Goal: Information Seeking & Learning: Find specific fact

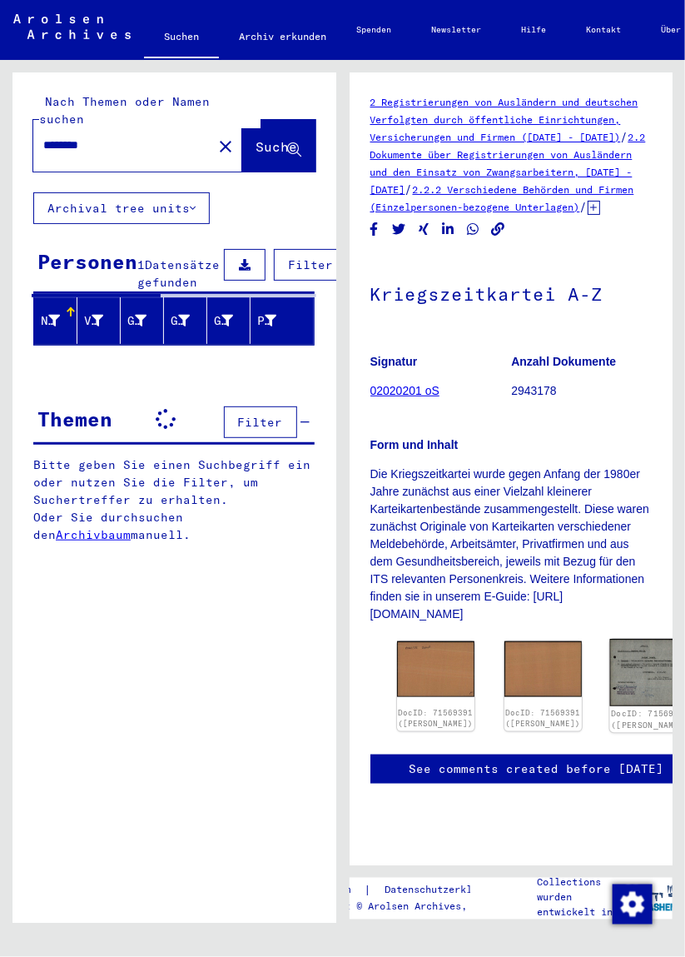
click at [610, 685] on img at bounding box center [651, 672] width 82 height 67
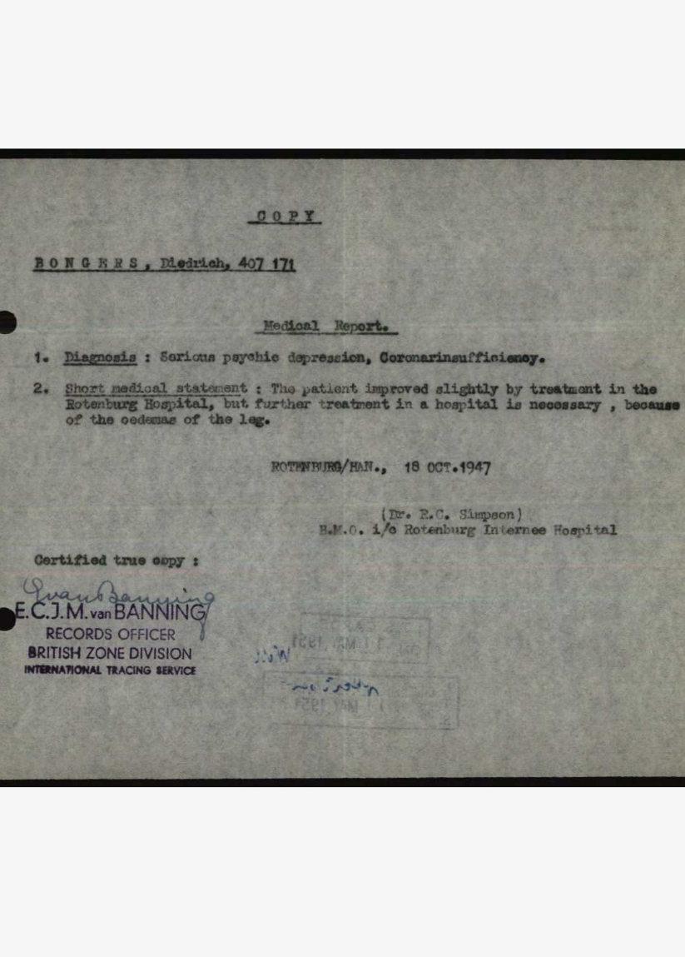
click at [236, 483] on img at bounding box center [342, 437] width 435 height 790
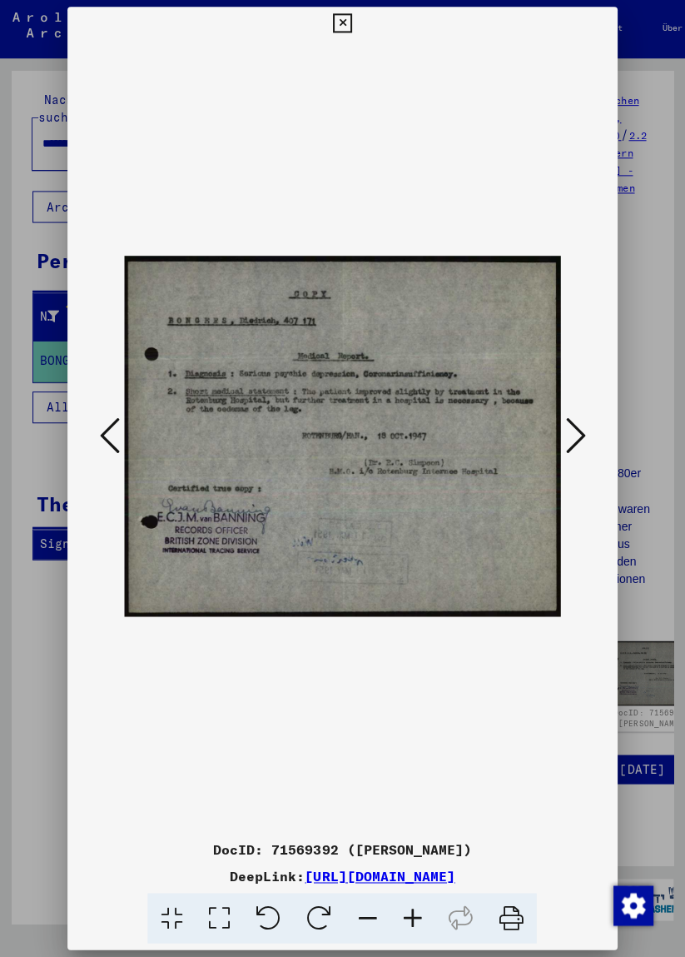
click at [575, 448] on button at bounding box center [575, 436] width 30 height 47
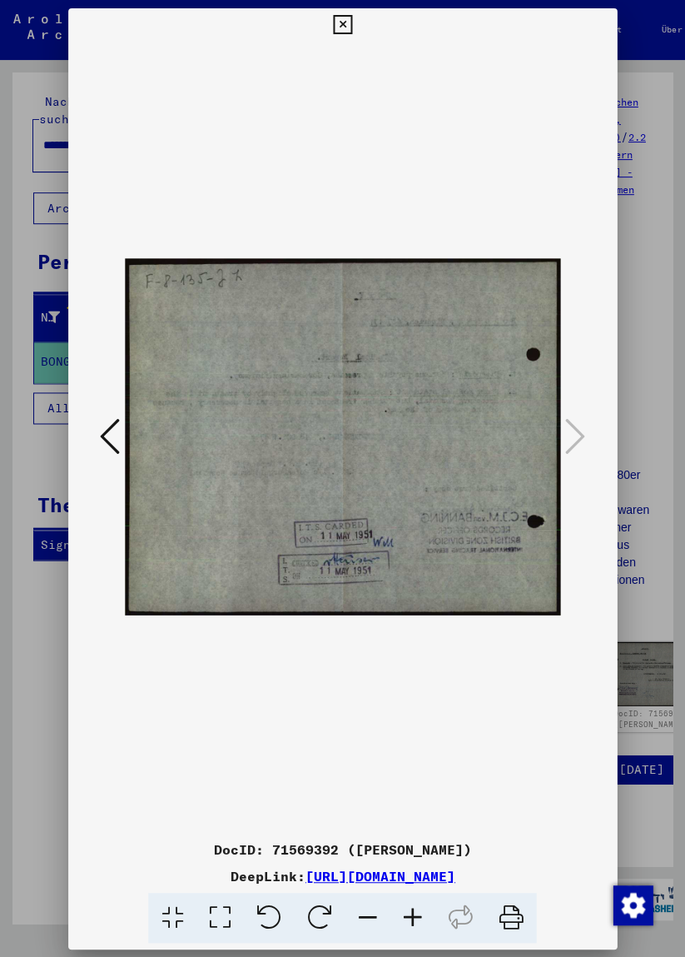
click at [26, 256] on div at bounding box center [342, 478] width 685 height 957
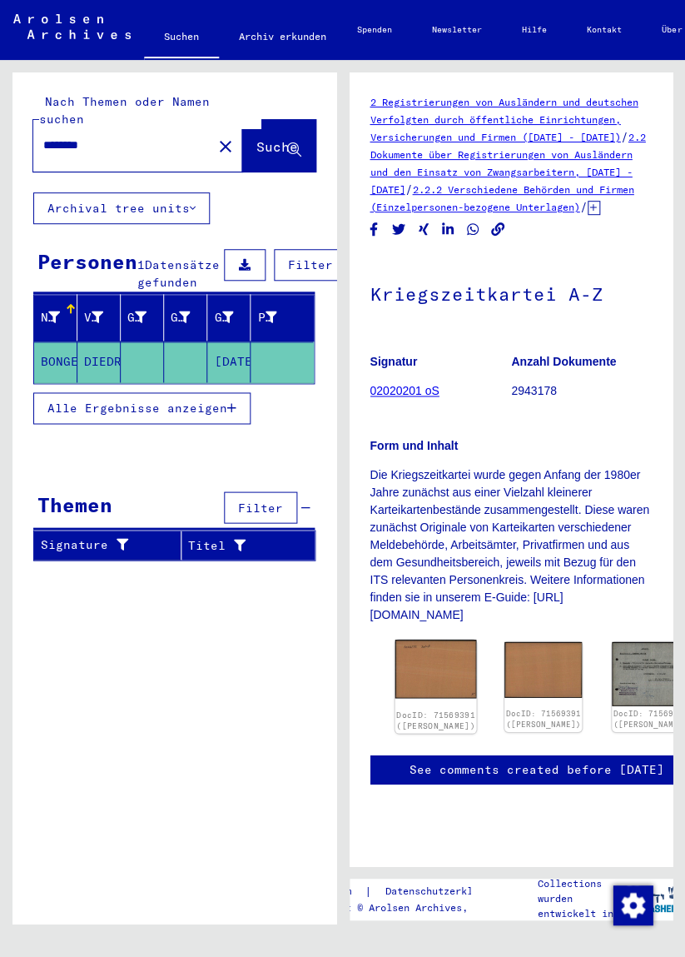
click at [423, 680] on img at bounding box center [436, 668] width 82 height 59
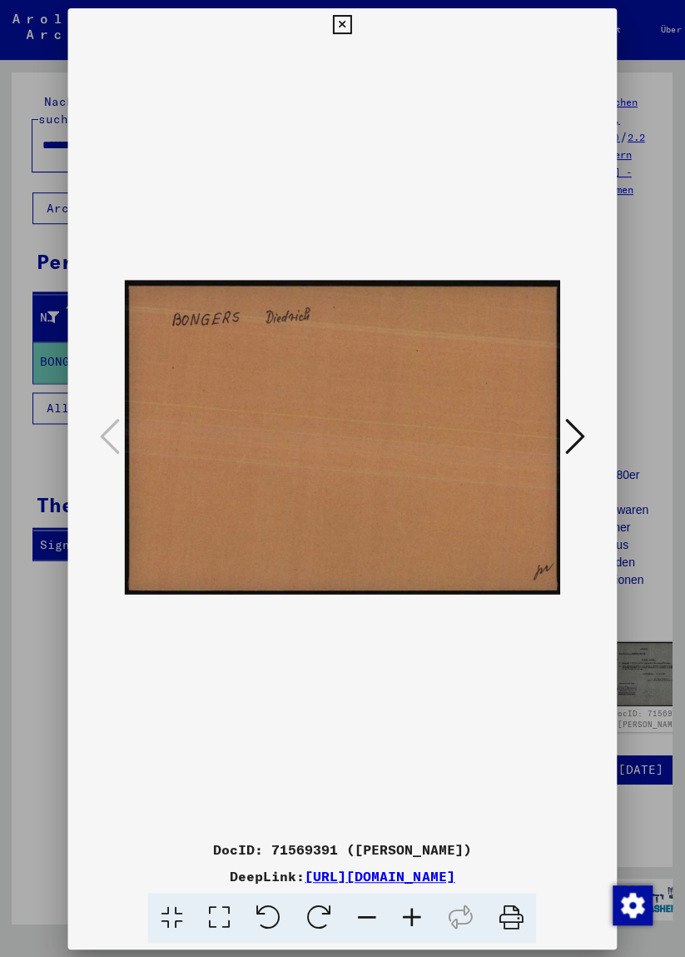
click at [594, 419] on div at bounding box center [342, 437] width 548 height 790
click at [575, 420] on icon at bounding box center [575, 435] width 20 height 40
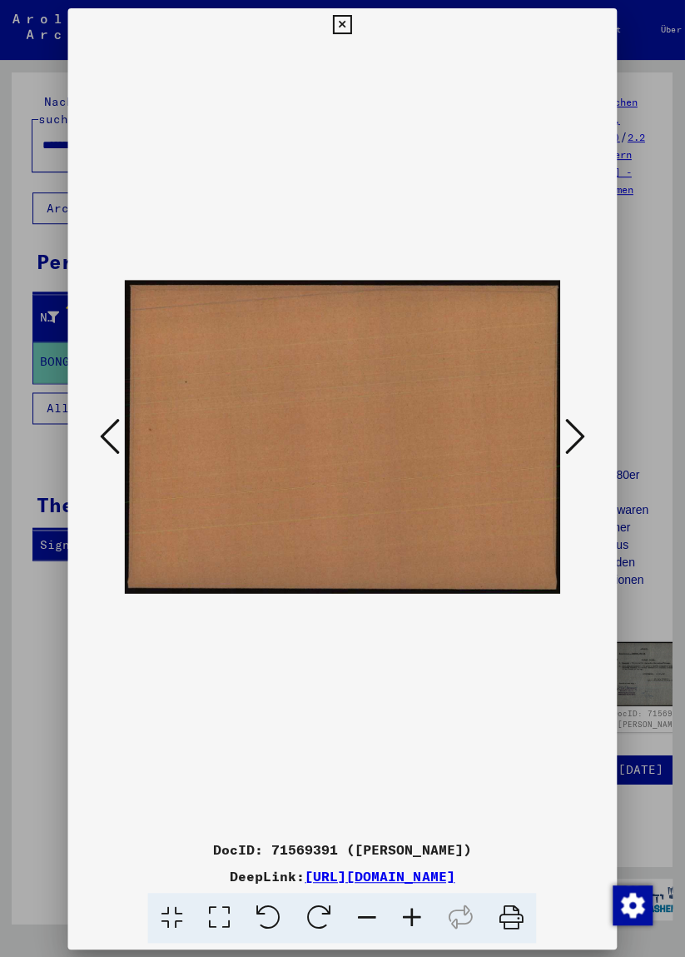
click at [114, 415] on icon at bounding box center [110, 435] width 20 height 40
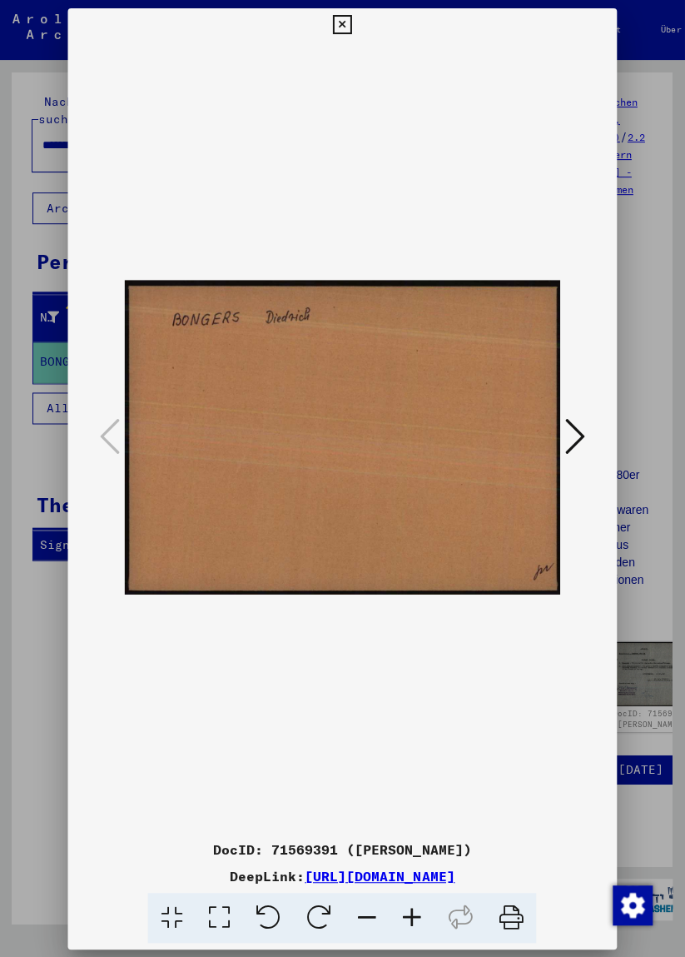
click at [47, 290] on div at bounding box center [342, 478] width 685 height 957
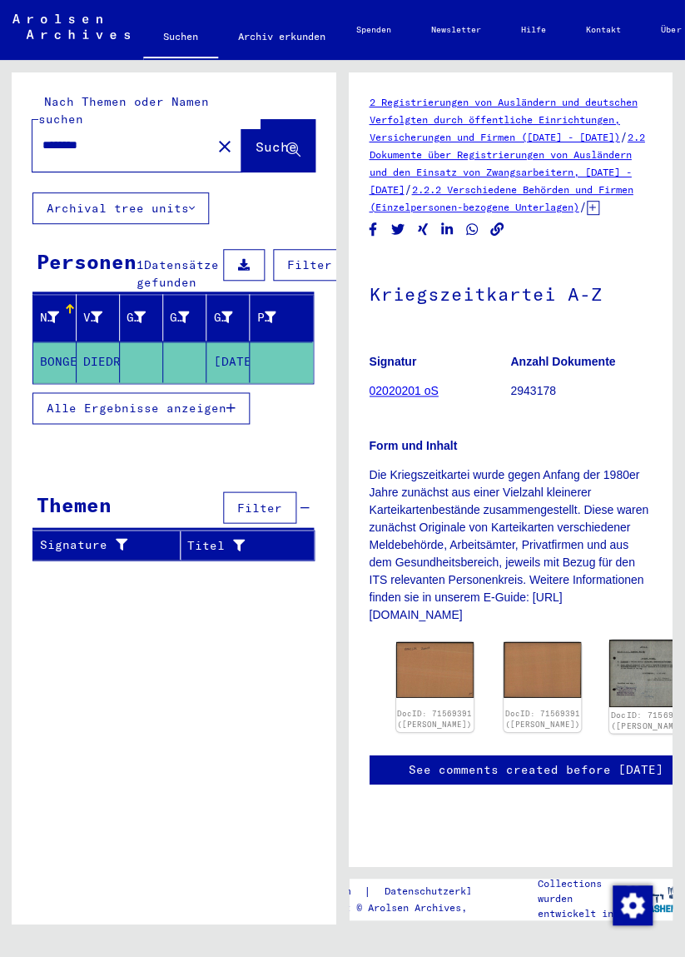
click at [610, 671] on img at bounding box center [651, 672] width 82 height 67
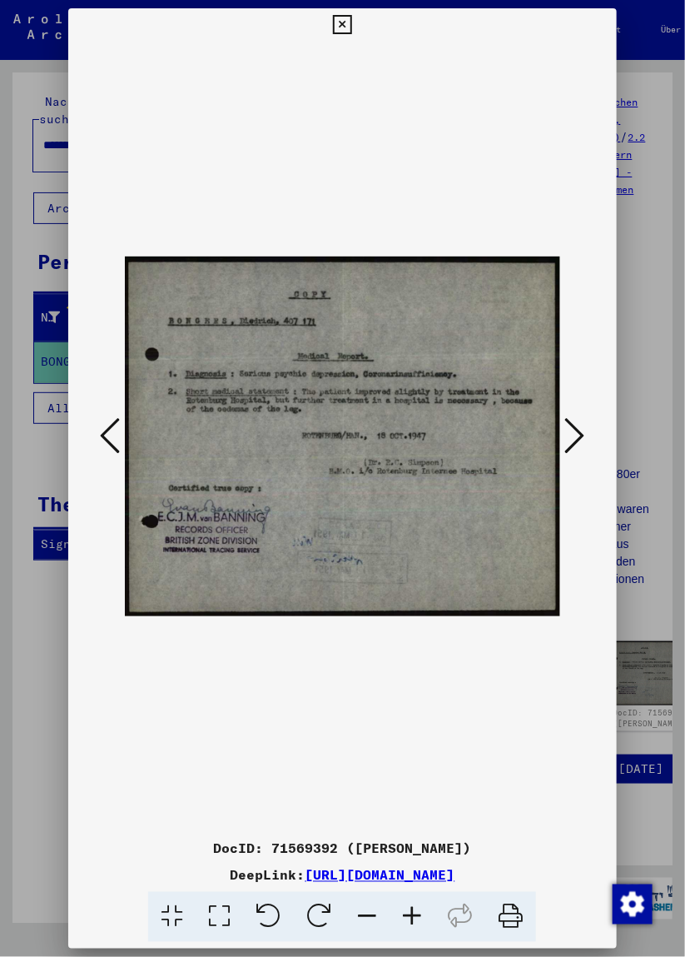
click at [577, 438] on icon at bounding box center [575, 435] width 20 height 40
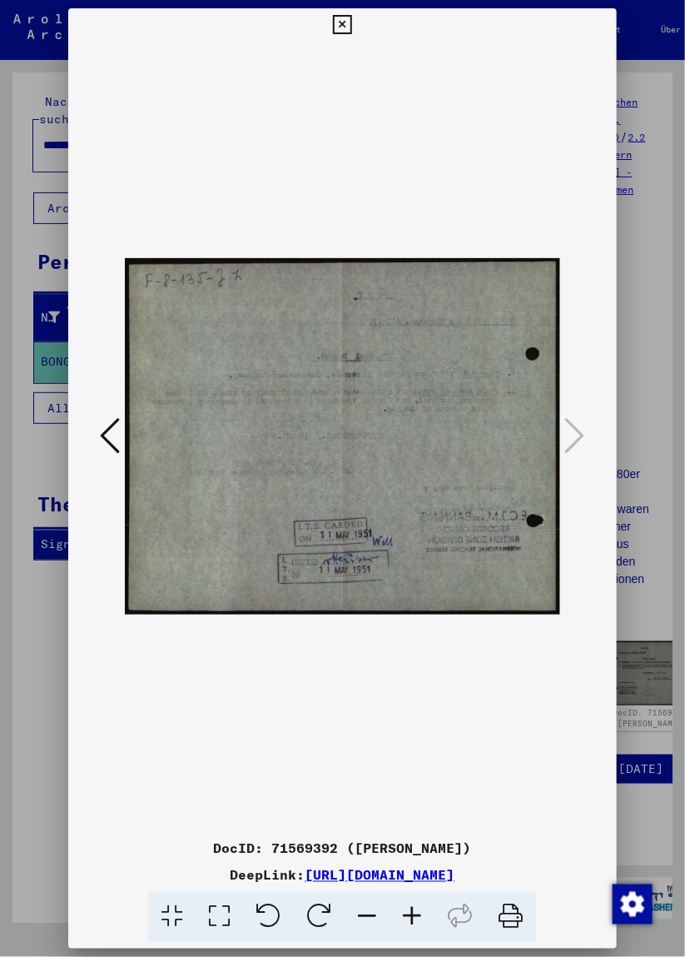
click at [7, 212] on div at bounding box center [342, 478] width 685 height 957
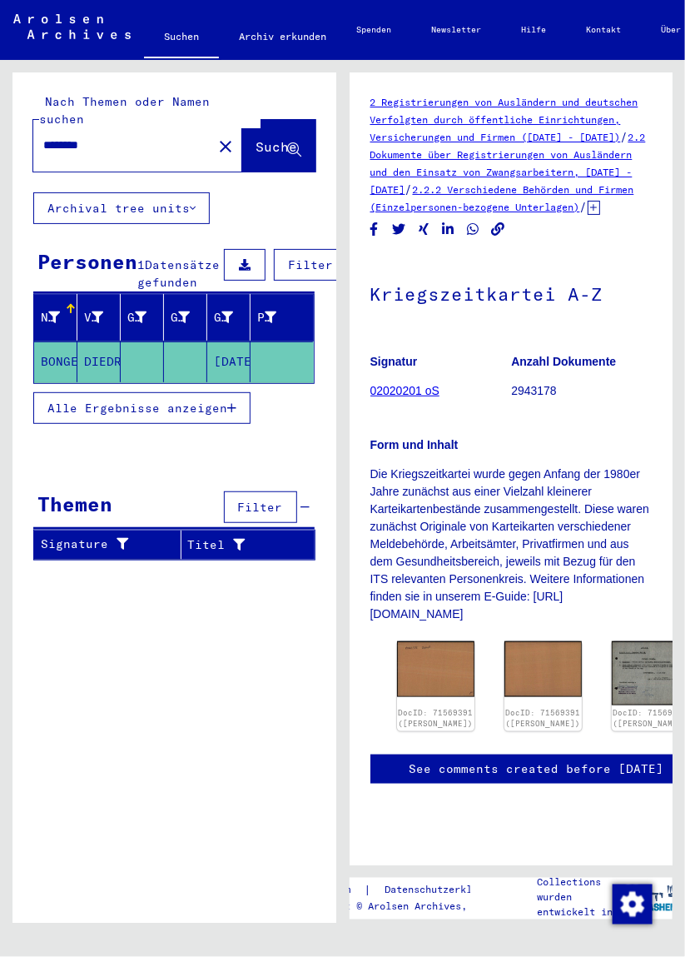
click at [216, 137] on mat-icon "close" at bounding box center [226, 147] width 20 height 20
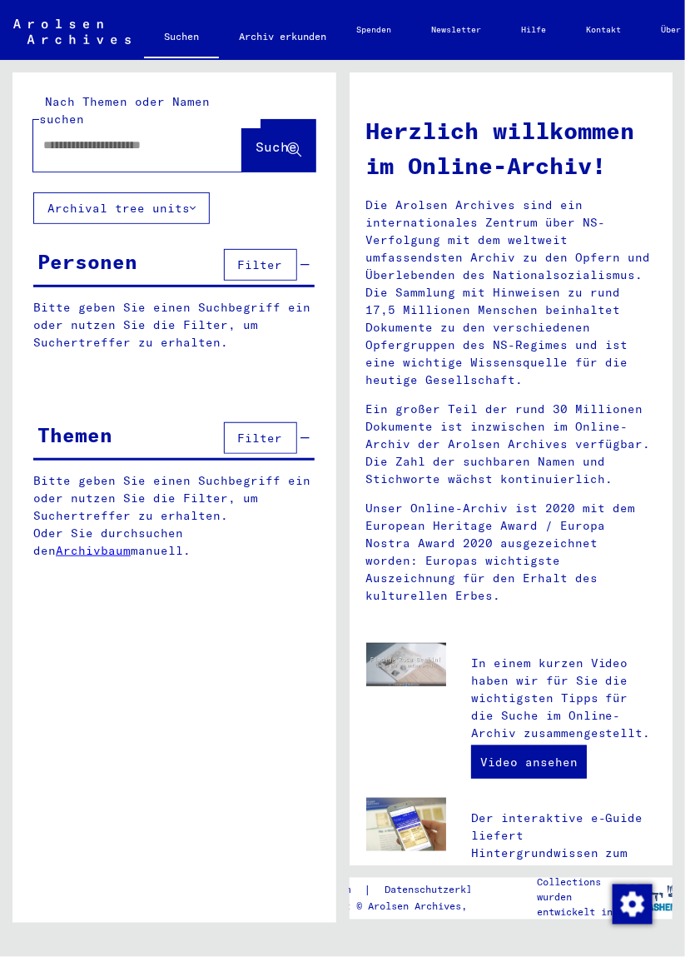
click at [70, 137] on input "text" at bounding box center [117, 145] width 149 height 17
type input "*"
type input "**********"
click at [272, 138] on span "Suche" at bounding box center [277, 146] width 42 height 17
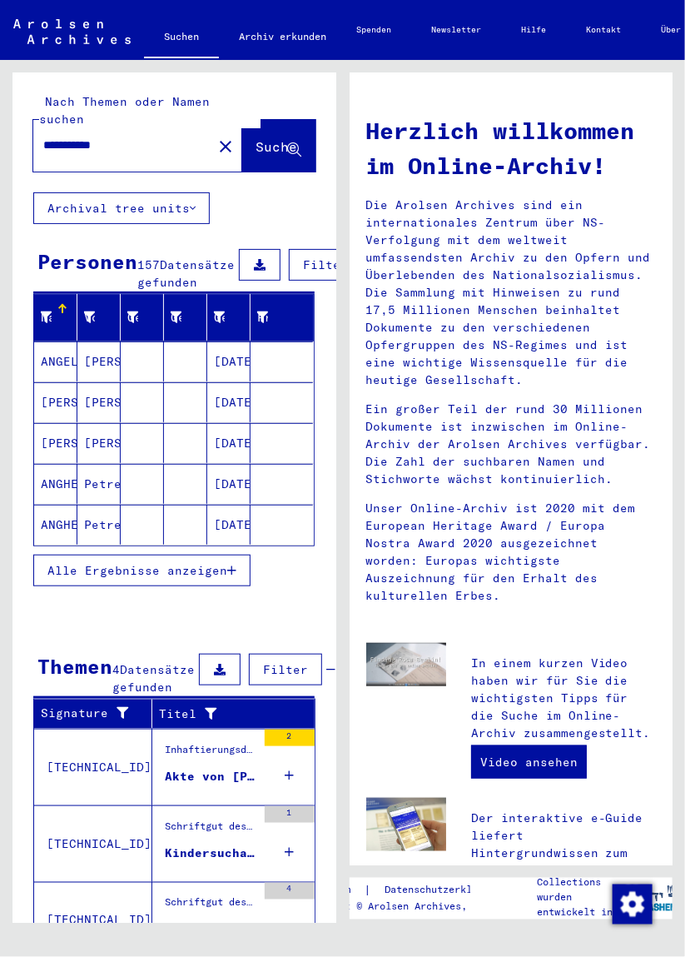
click at [54, 358] on mat-cell "ANGEL" at bounding box center [55, 361] width 43 height 40
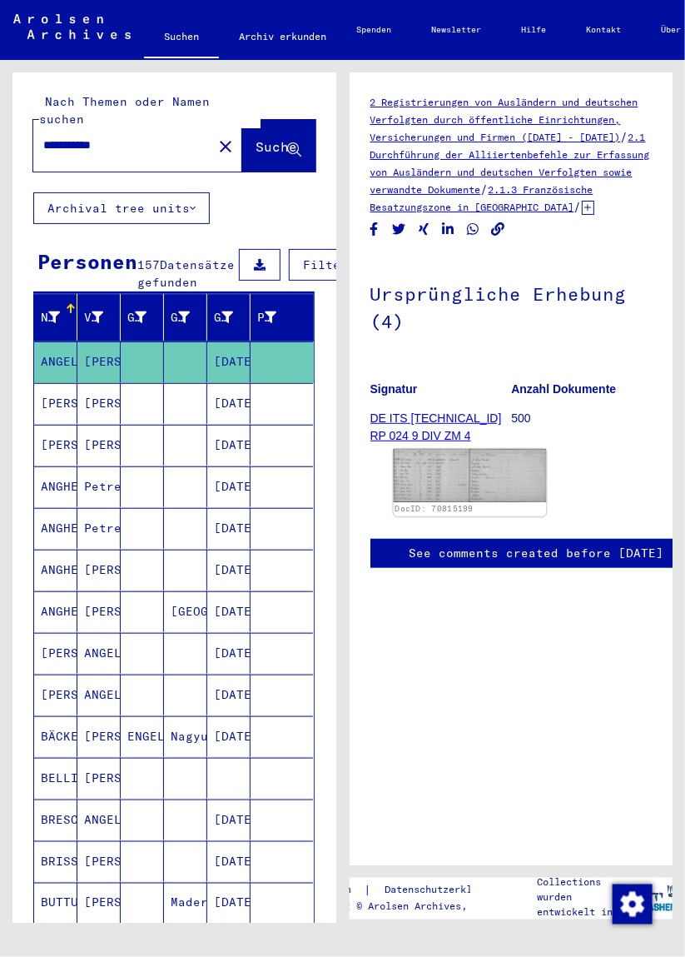
click at [448, 488] on img at bounding box center [469, 475] width 152 height 53
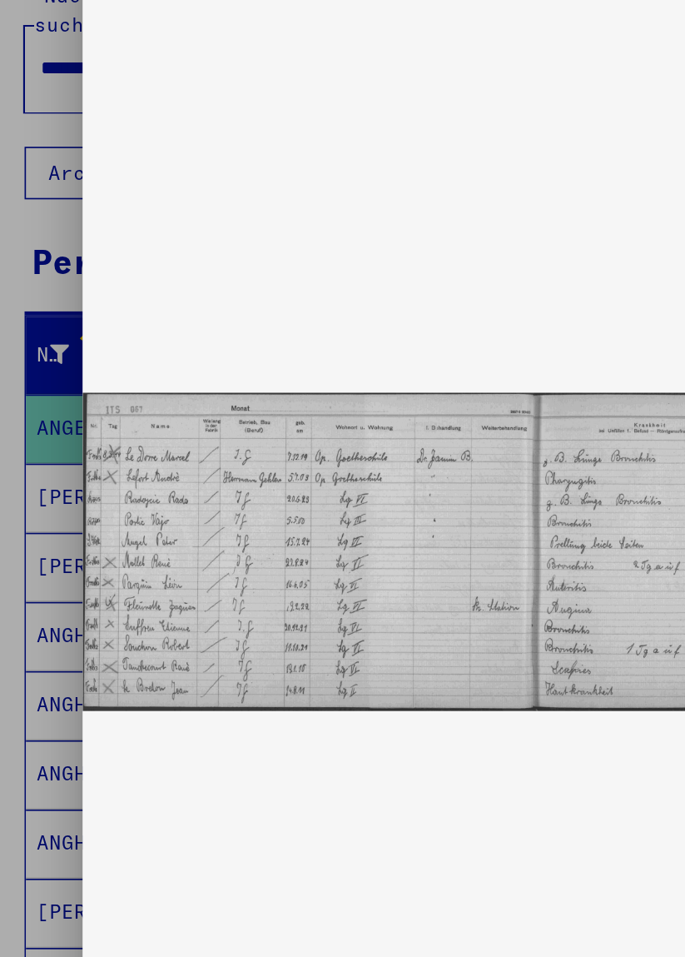
click at [38, 173] on div at bounding box center [342, 478] width 685 height 957
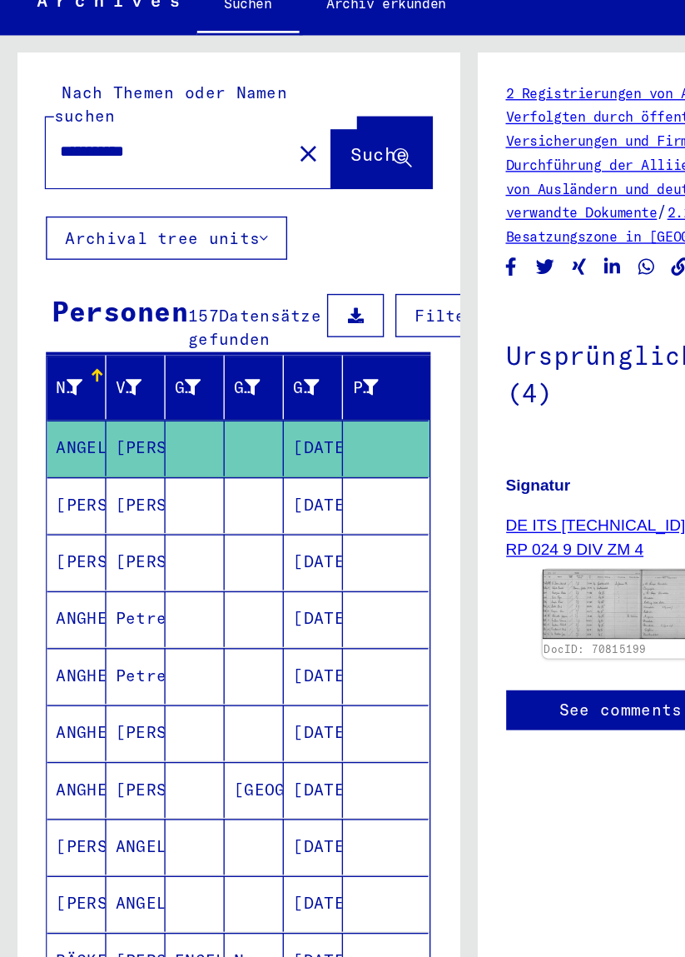
scroll to position [2, 0]
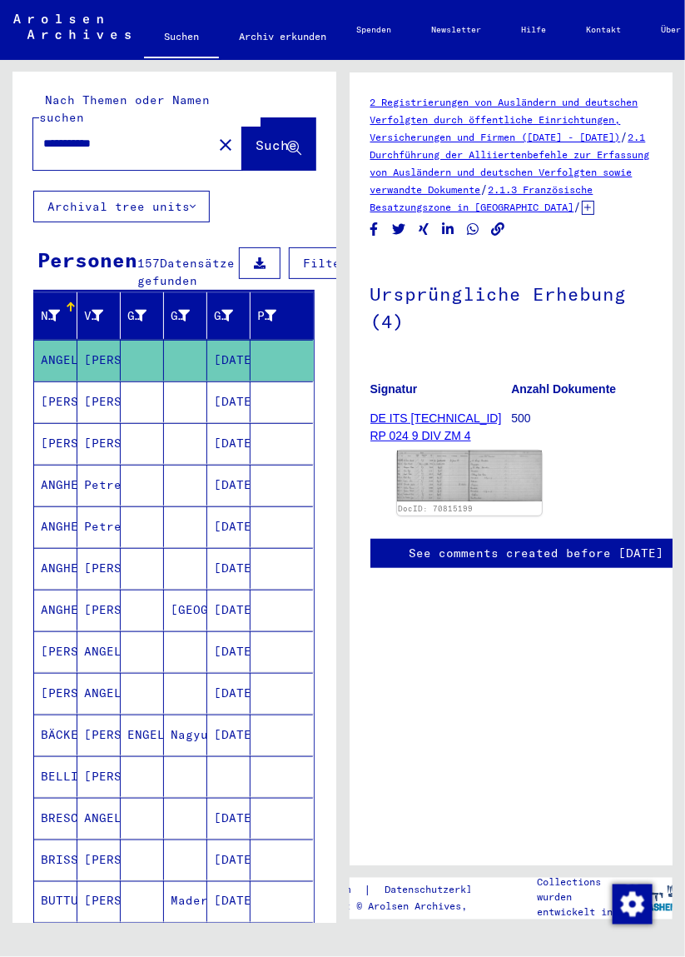
click at [216, 135] on mat-icon "close" at bounding box center [226, 145] width 20 height 20
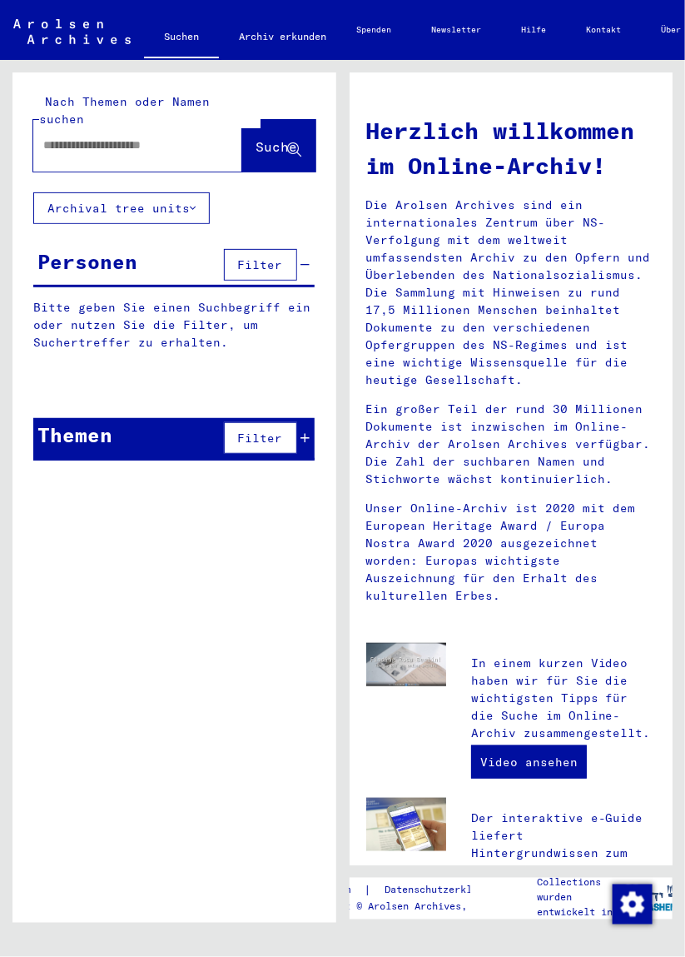
click at [84, 137] on input "text" at bounding box center [117, 145] width 149 height 17
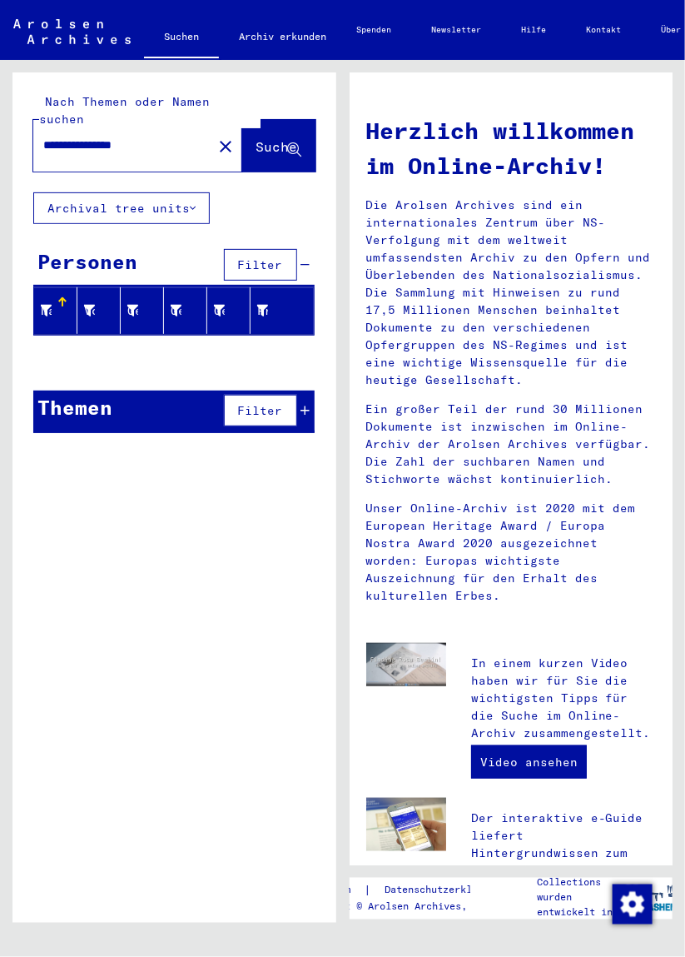
scroll to position [3, 0]
type input "**********"
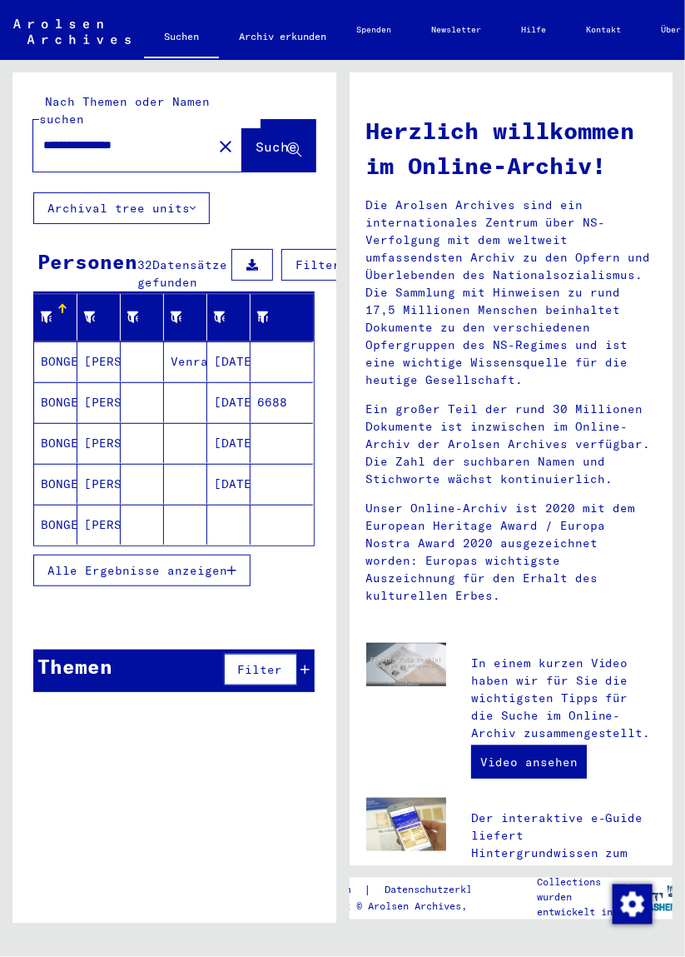
click at [67, 361] on mat-cell "BONGER" at bounding box center [55, 361] width 43 height 40
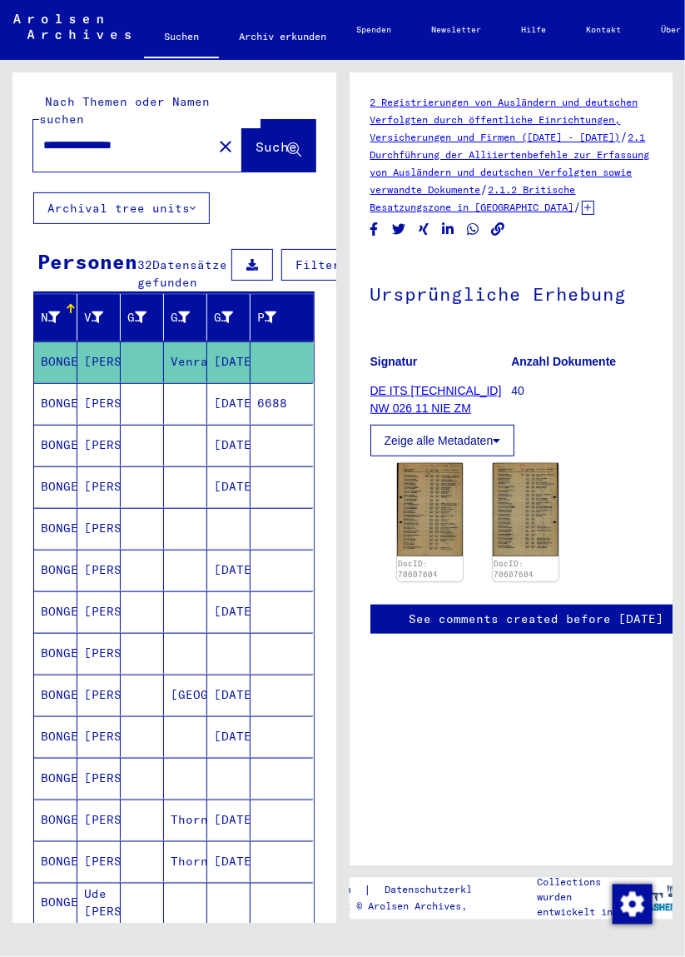
click at [424, 528] on img at bounding box center [430, 509] width 66 height 93
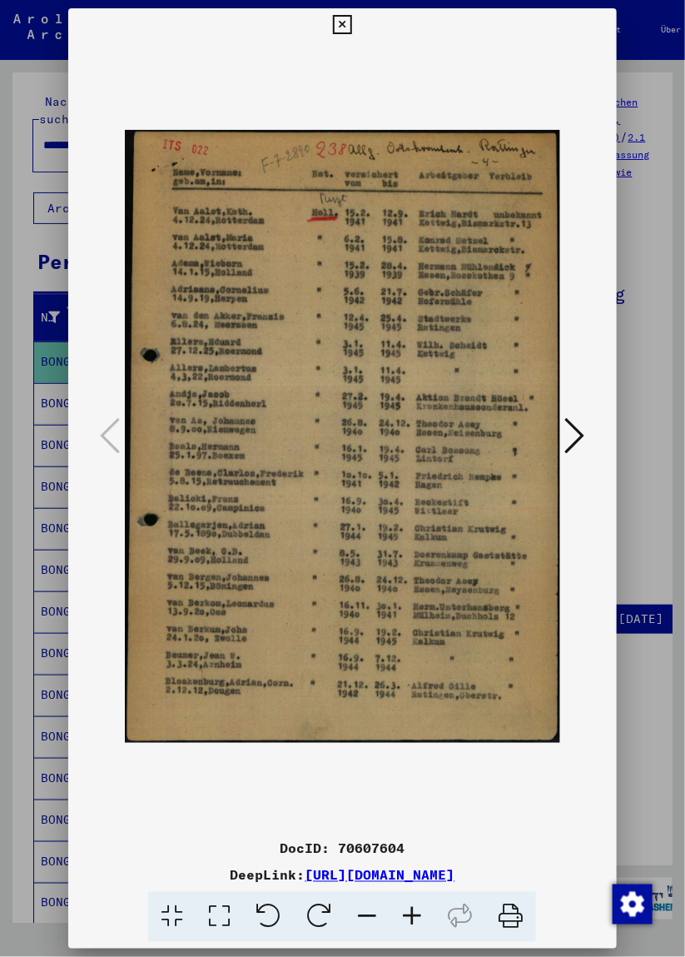
click at [26, 569] on div at bounding box center [342, 478] width 685 height 957
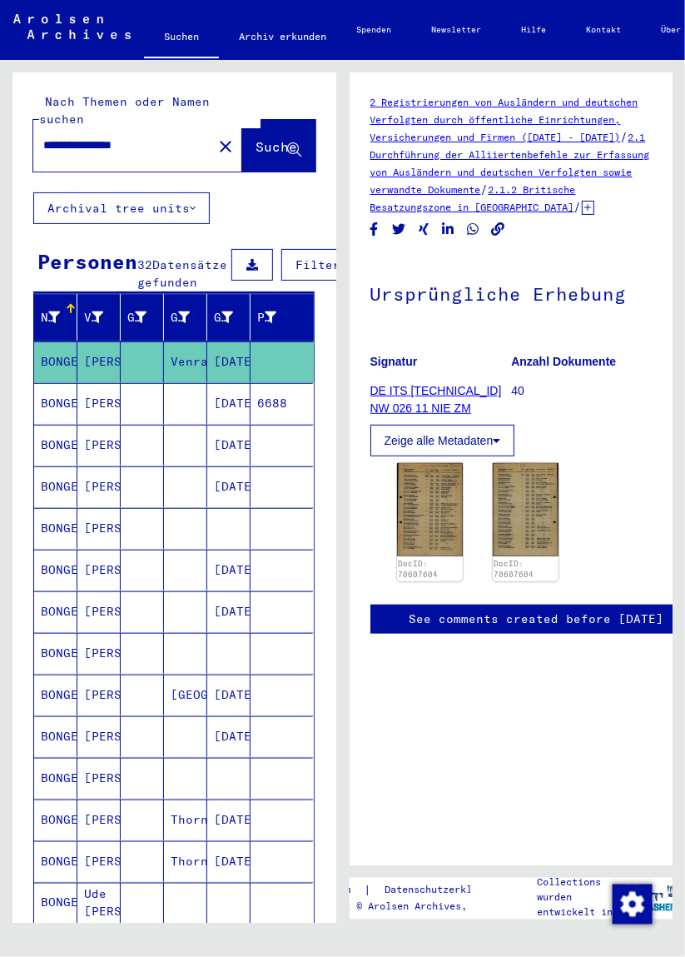
scroll to position [0, 123]
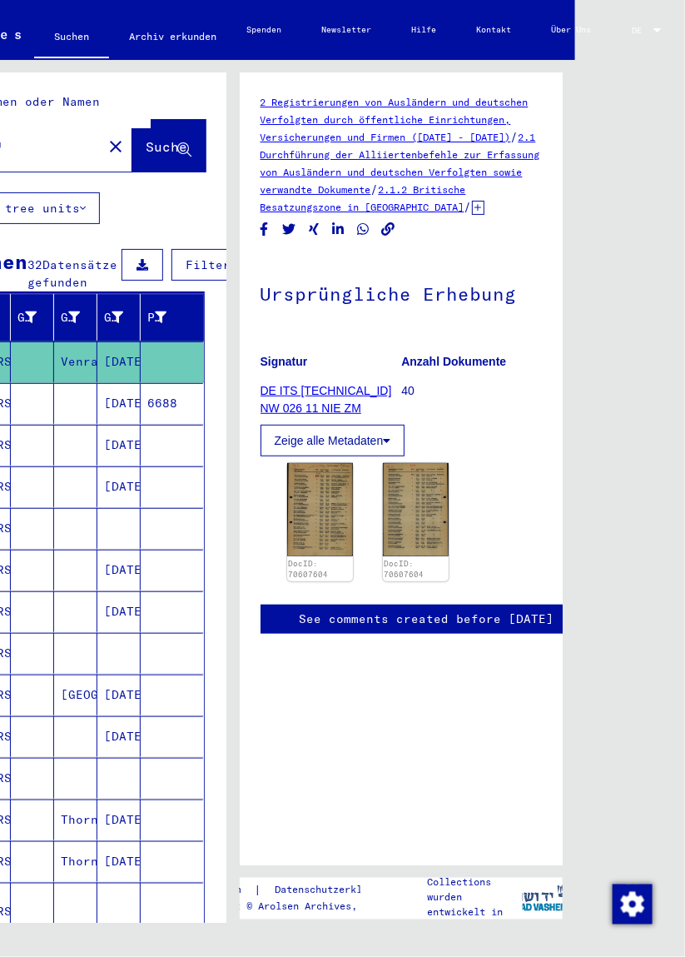
click at [563, 31] on link "Über Uns" at bounding box center [572, 30] width 80 height 40
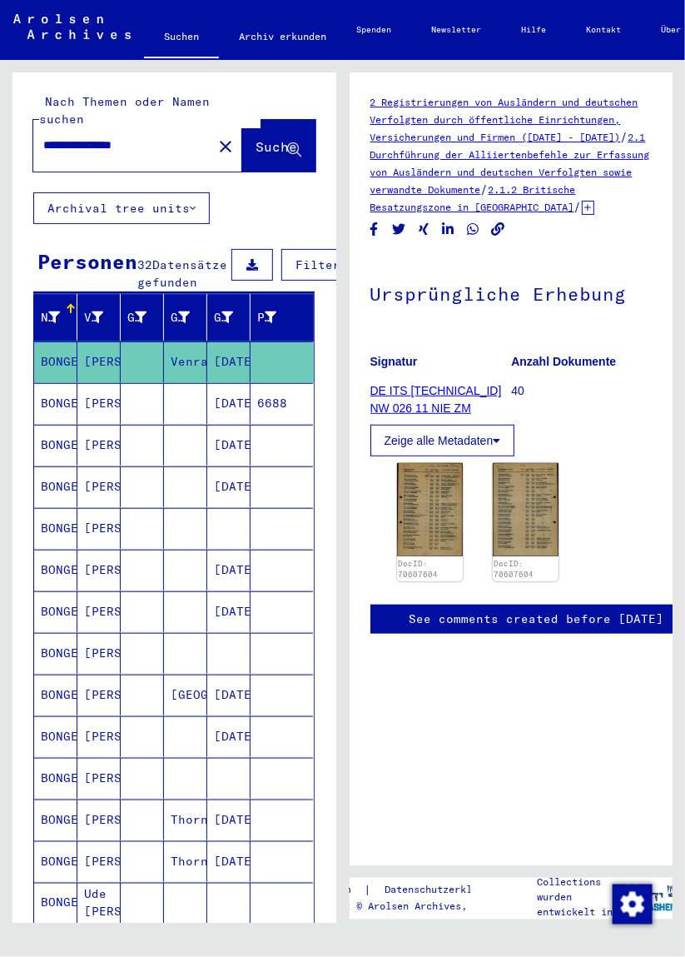
click at [216, 137] on mat-icon "close" at bounding box center [226, 147] width 20 height 20
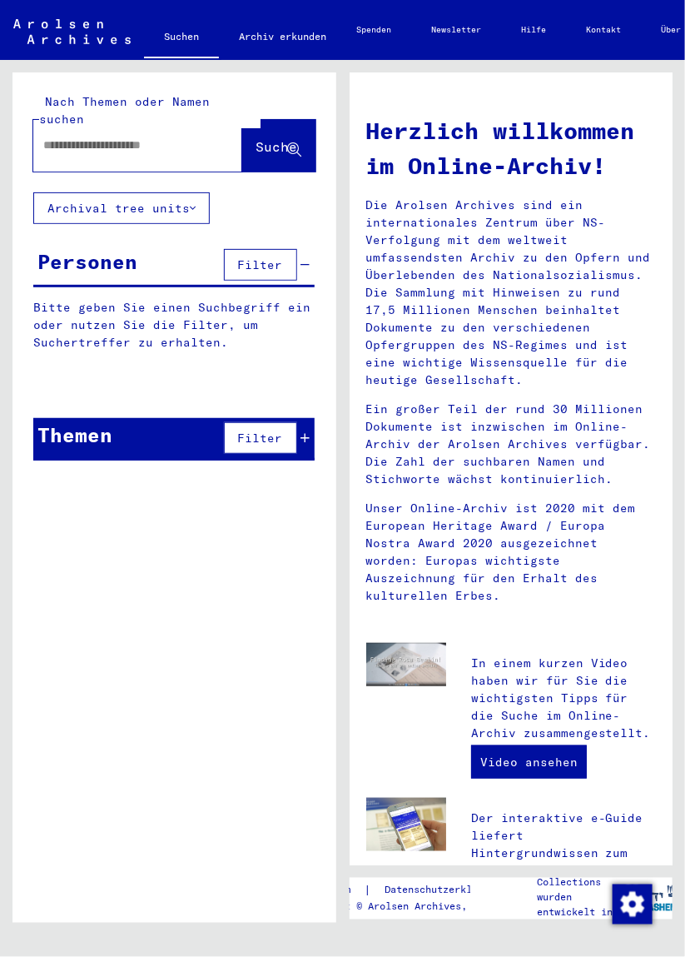
click at [81, 137] on input "text" at bounding box center [122, 145] width 158 height 17
type input "**********"
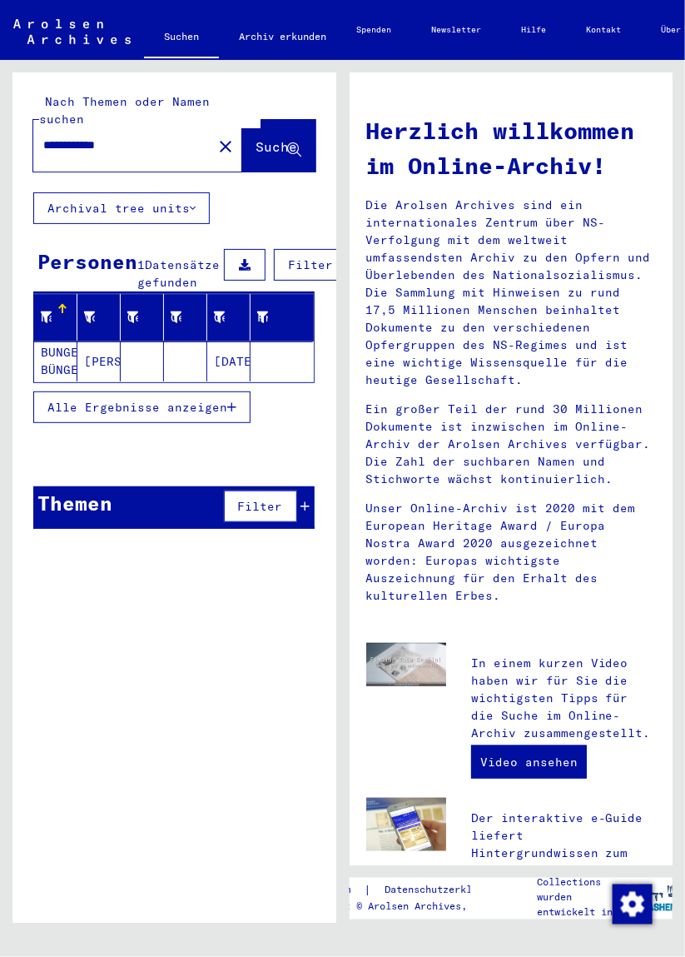
click at [55, 350] on mat-cell "BUNGER BÜNGER" at bounding box center [55, 361] width 43 height 40
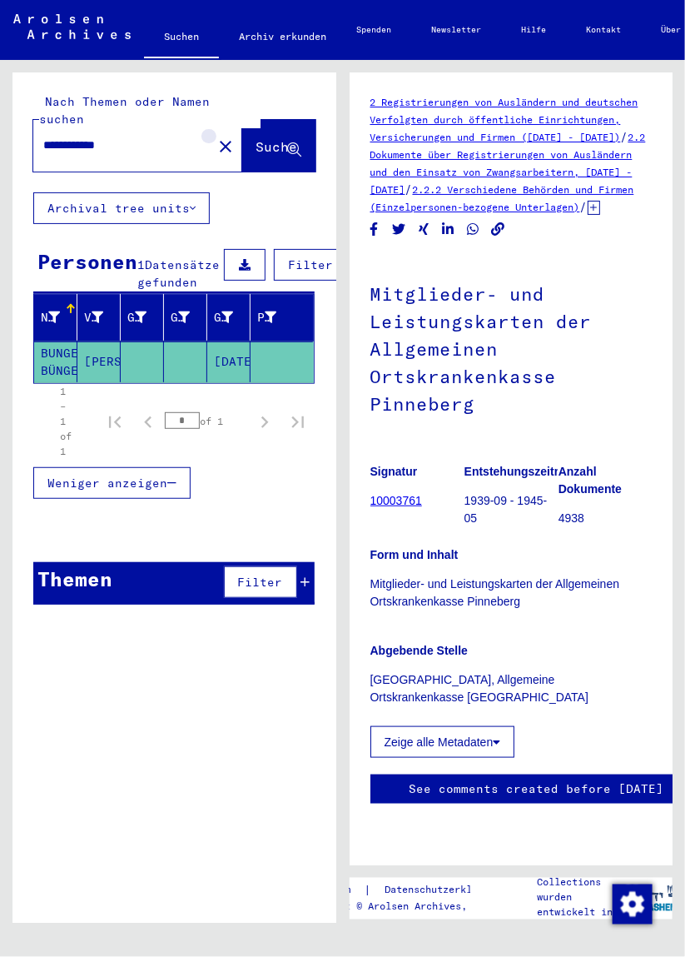
click at [211, 134] on button "close" at bounding box center [225, 145] width 33 height 33
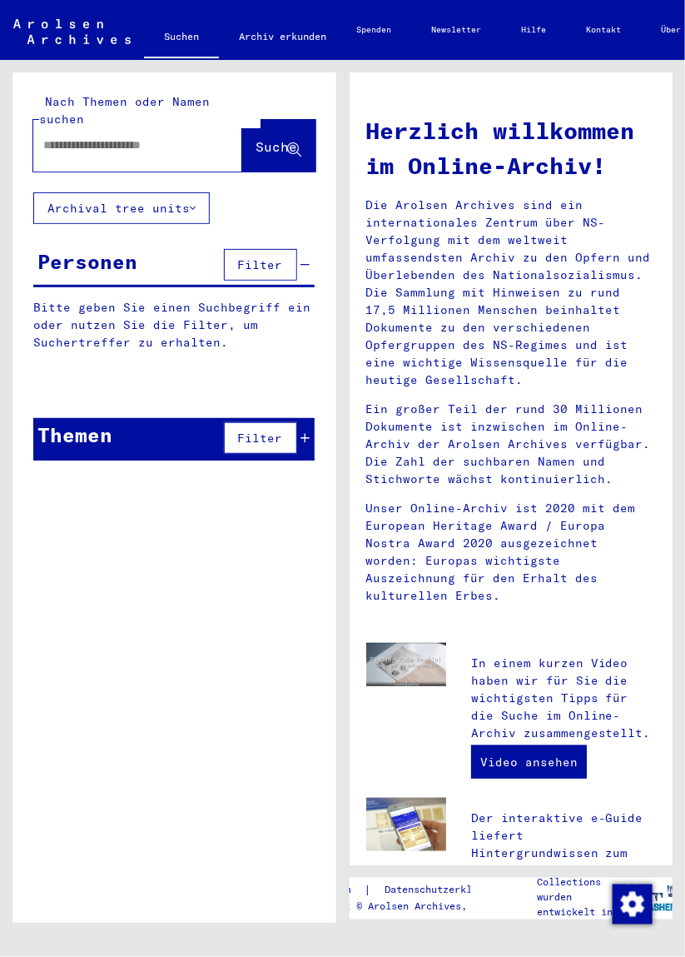
click at [103, 137] on input "text" at bounding box center [122, 145] width 158 height 17
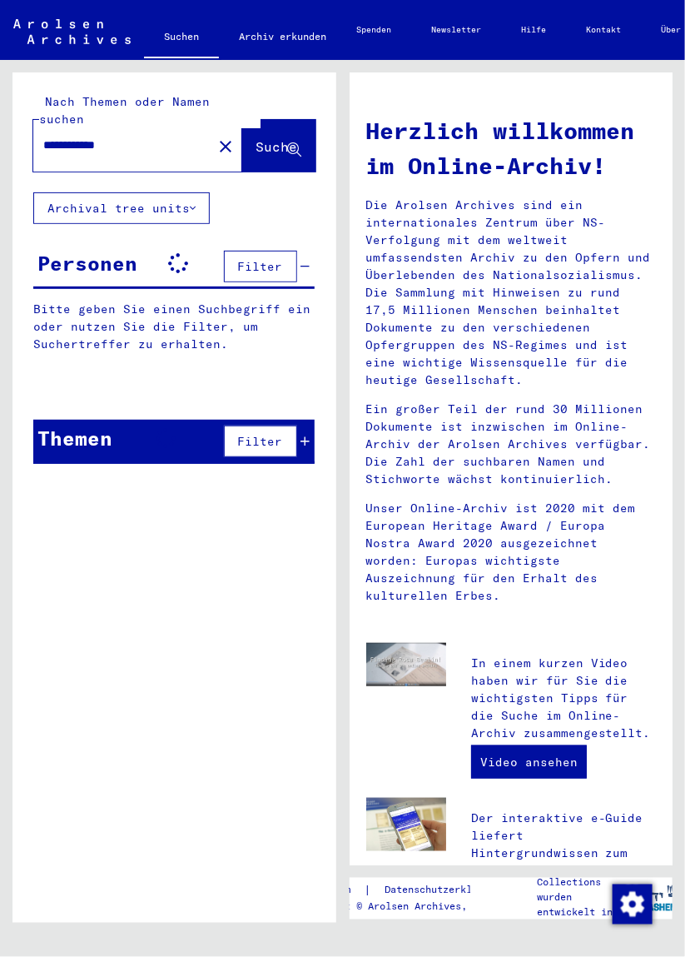
click at [83, 137] on input "**********" at bounding box center [114, 145] width 142 height 17
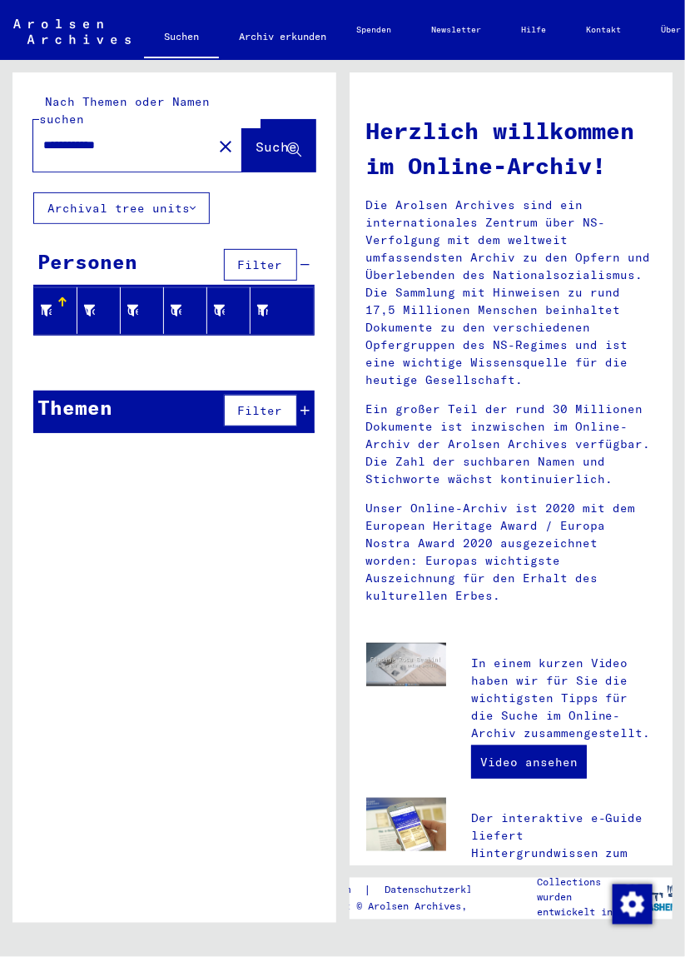
click at [122, 137] on input "**********" at bounding box center [114, 145] width 142 height 17
click at [87, 137] on input "**********" at bounding box center [114, 145] width 142 height 17
click at [95, 137] on input "**********" at bounding box center [114, 145] width 142 height 17
type input "**********"
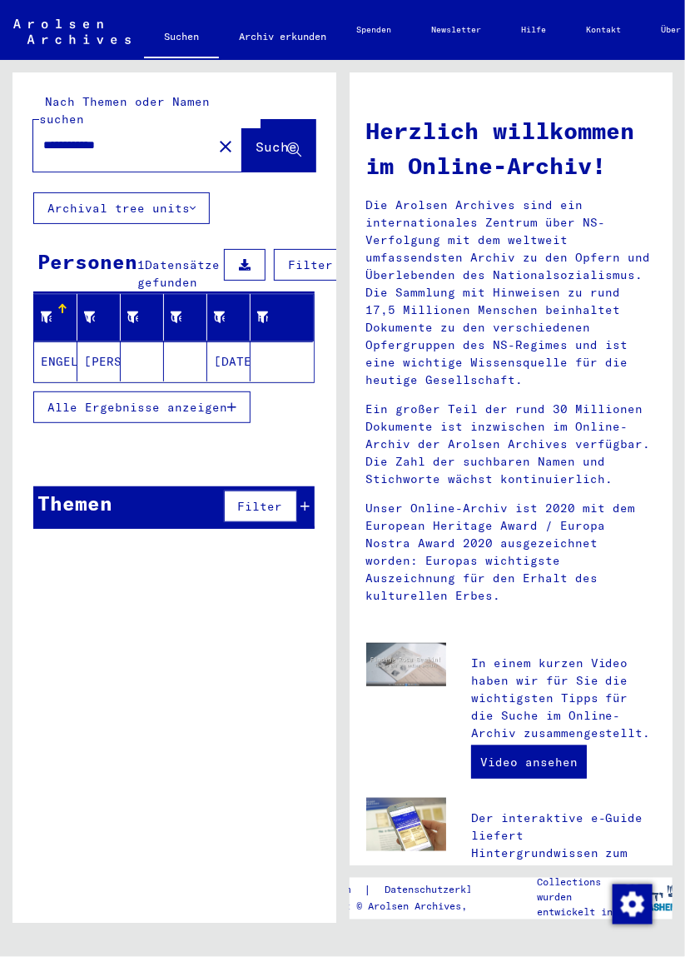
click at [52, 351] on mat-cell "ENGELN" at bounding box center [55, 361] width 43 height 40
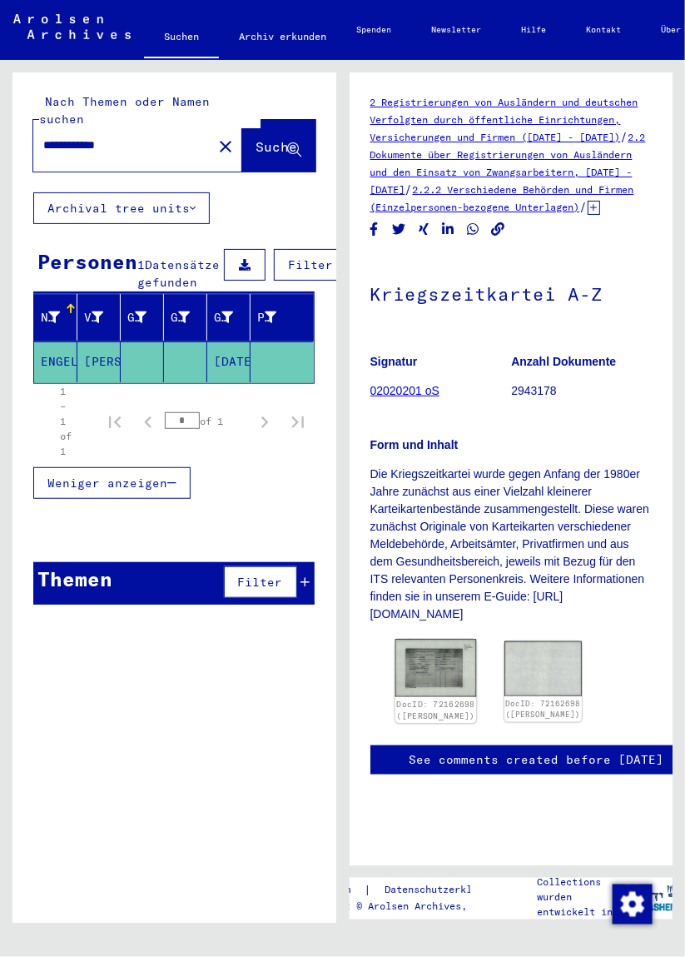
click at [426, 694] on img at bounding box center [436, 667] width 82 height 57
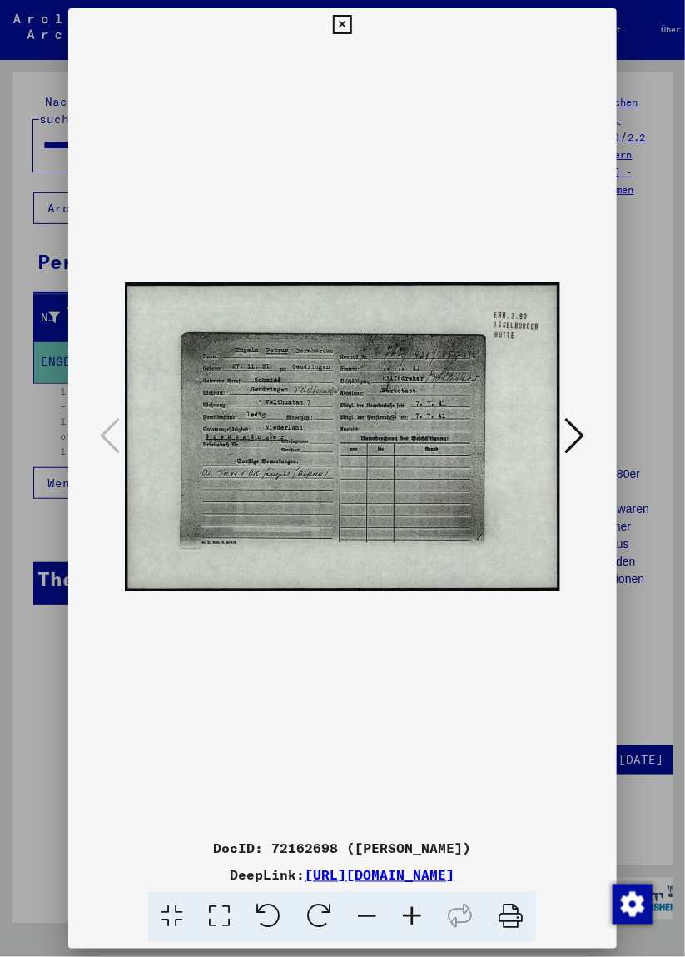
click at [14, 426] on div at bounding box center [342, 478] width 685 height 957
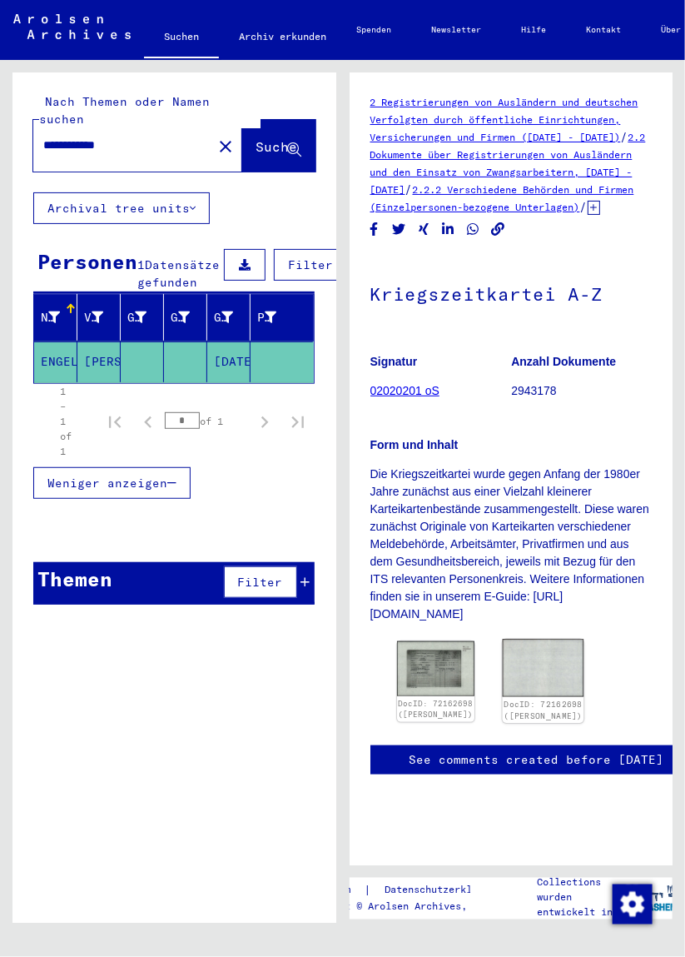
click at [513, 691] on img at bounding box center [543, 667] width 82 height 57
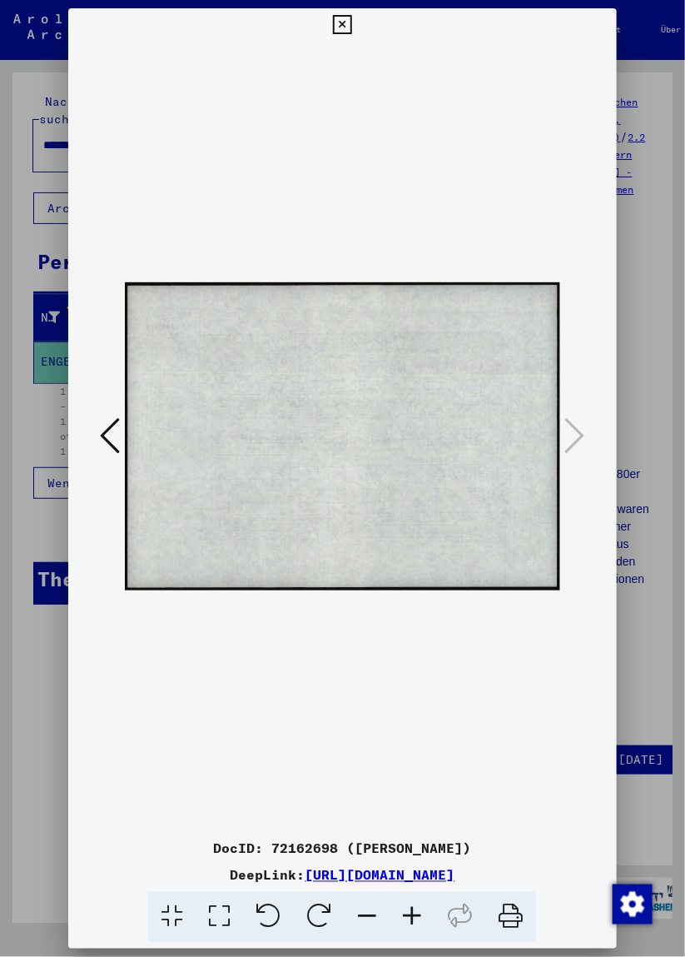
click at [14, 509] on div at bounding box center [342, 478] width 685 height 957
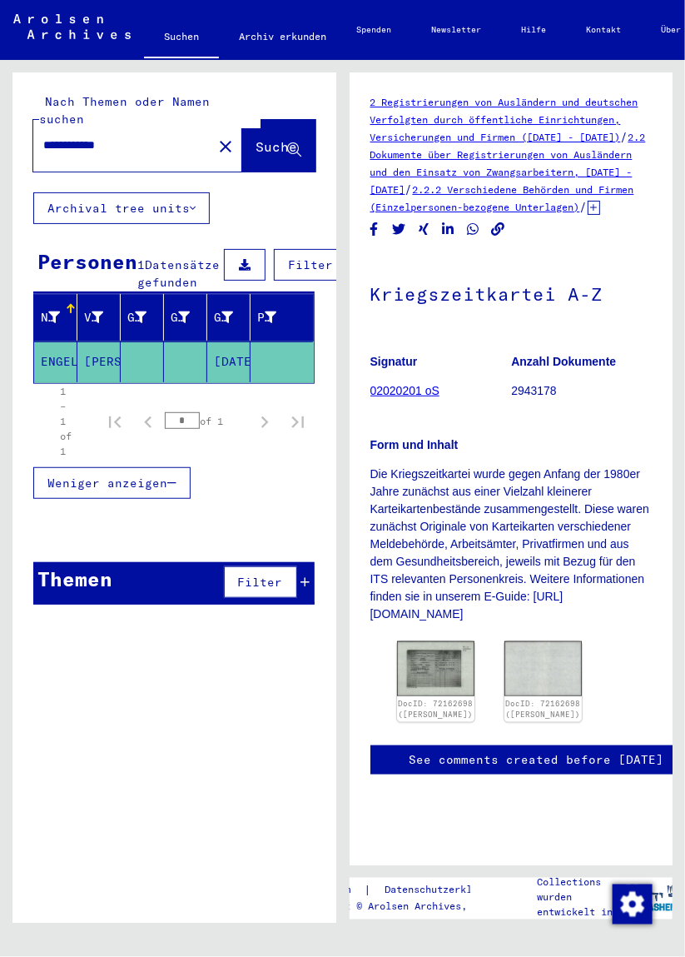
click at [216, 137] on mat-icon "close" at bounding box center [226, 147] width 20 height 20
